Goal: Information Seeking & Learning: Learn about a topic

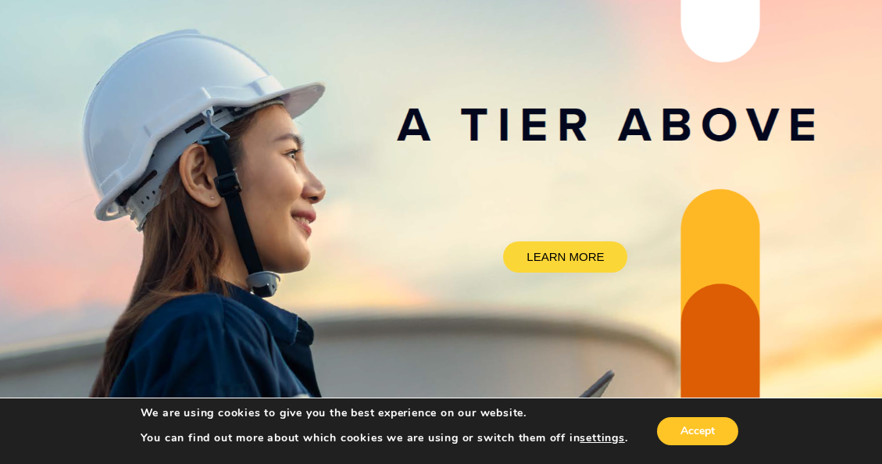
scroll to position [234, 0]
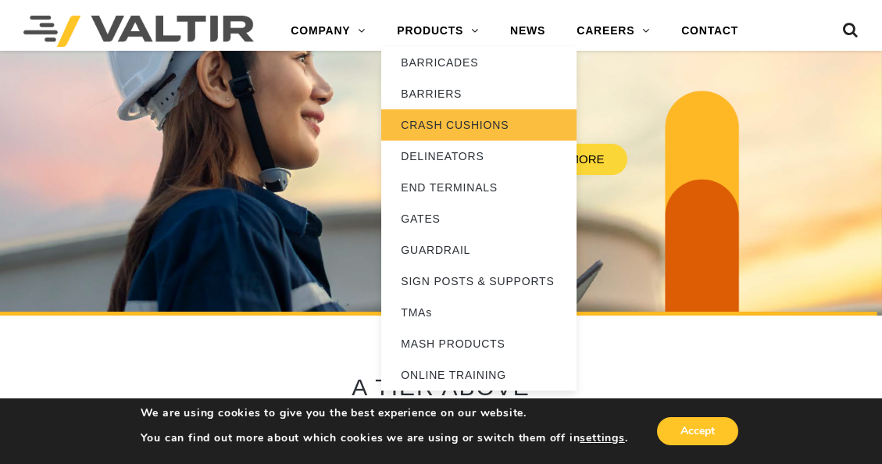
click at [463, 130] on link "CRASH CUSHIONS" at bounding box center [478, 124] width 195 height 31
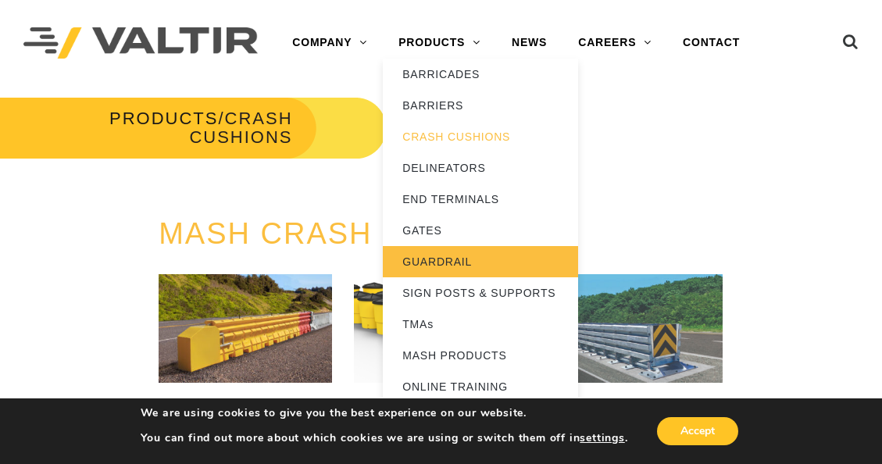
click at [464, 256] on link "GUARDRAIL" at bounding box center [480, 261] width 195 height 31
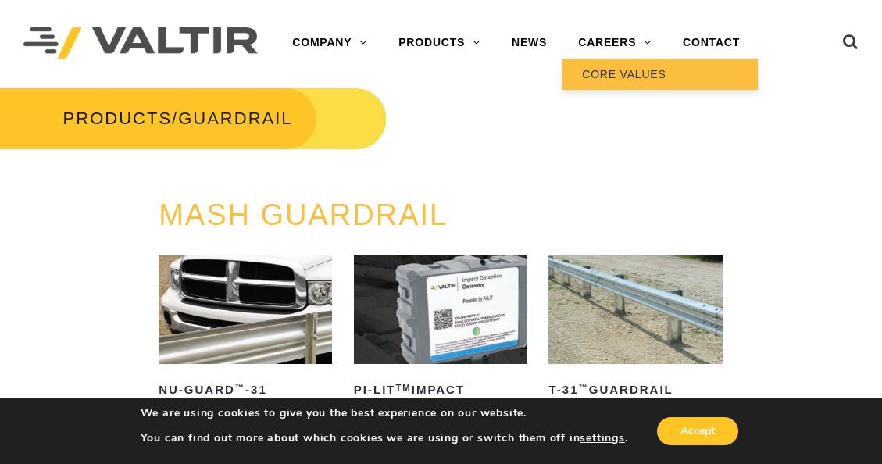
click at [614, 72] on link "CORE VALUES" at bounding box center [660, 74] width 195 height 31
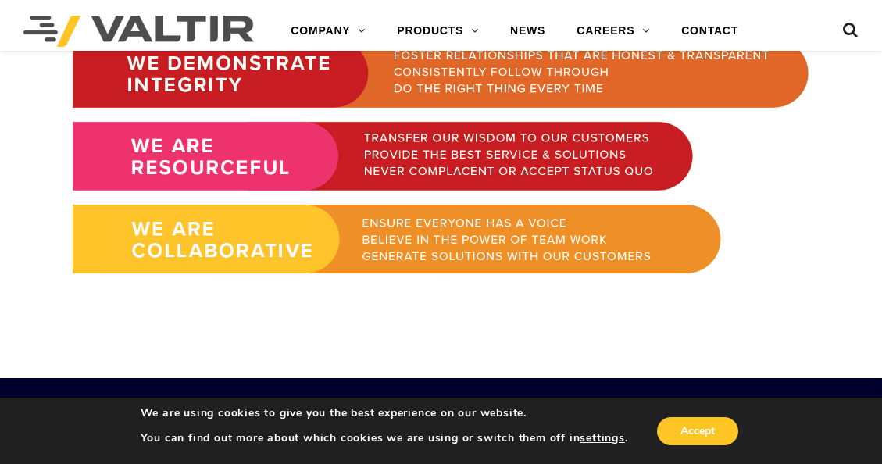
scroll to position [1090, 0]
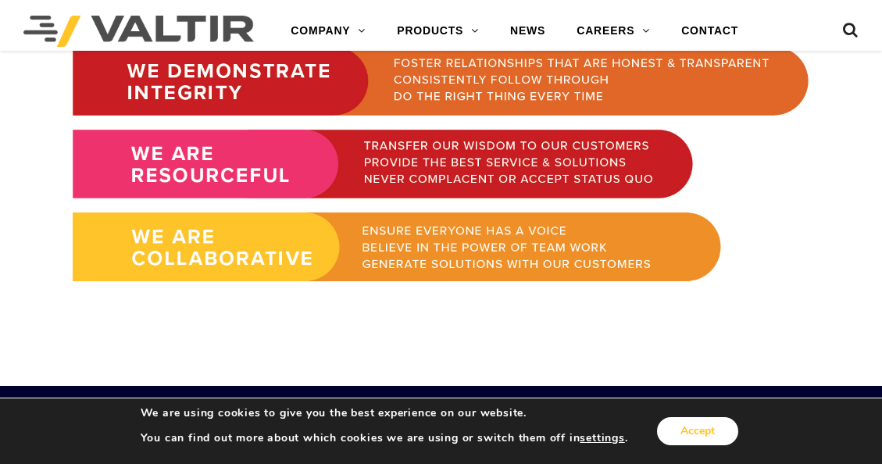
click at [682, 431] on button "Accept" at bounding box center [697, 431] width 81 height 28
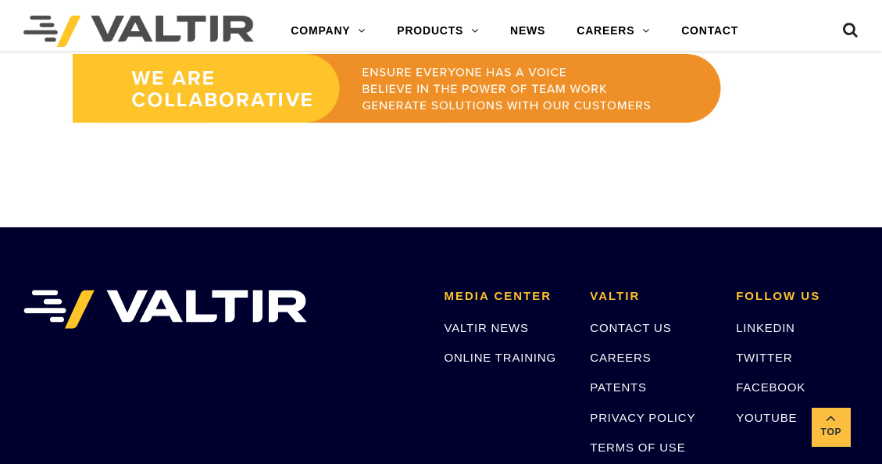
scroll to position [1324, 0]
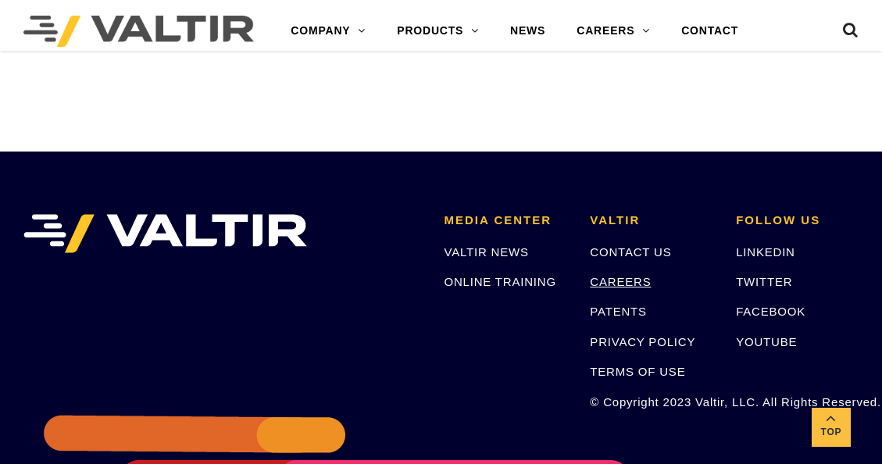
click at [625, 279] on link "CAREERS" at bounding box center [620, 281] width 61 height 13
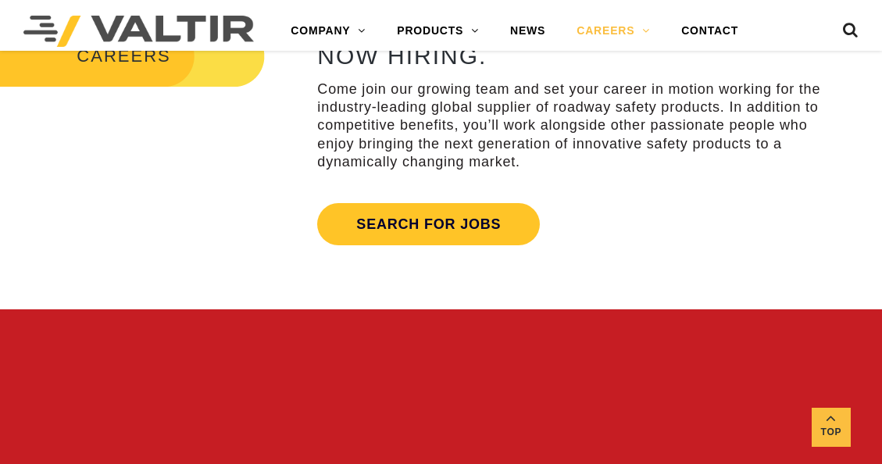
scroll to position [547, 0]
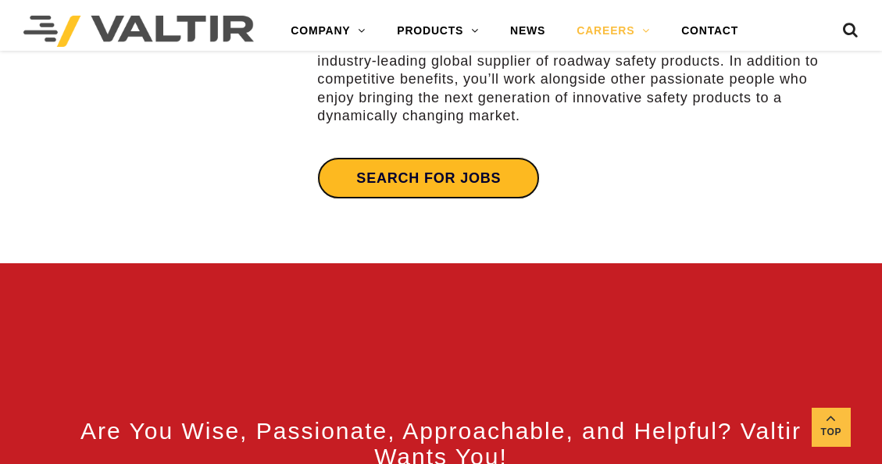
click at [435, 180] on link "Search for jobs" at bounding box center [428, 178] width 223 height 42
